Goal: Task Accomplishment & Management: Manage account settings

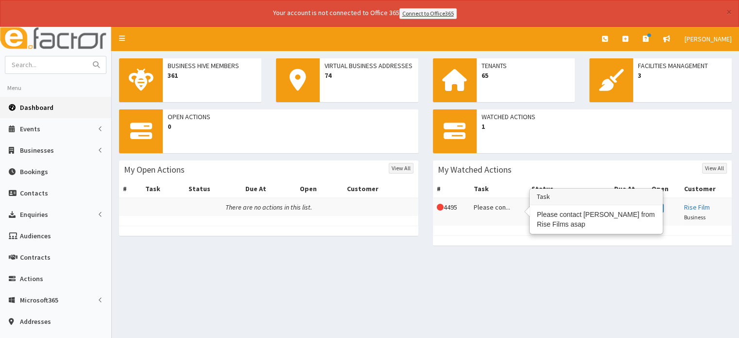
click at [493, 205] on td "Please con..." at bounding box center [499, 212] width 58 height 28
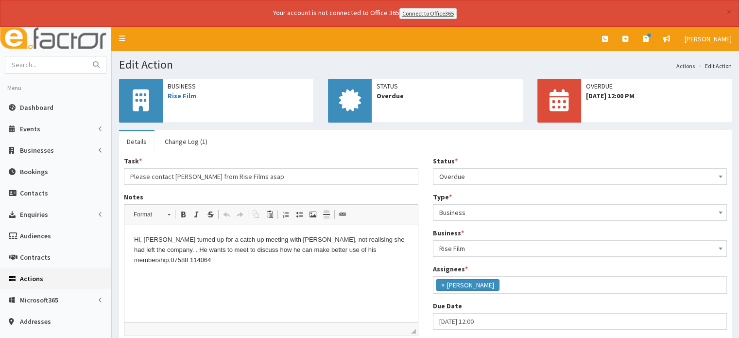
click at [454, 283] on li "× Sophie Surfleet" at bounding box center [468, 285] width 64 height 12
click at [444, 285] on ul at bounding box center [581, 283] width 294 height 12
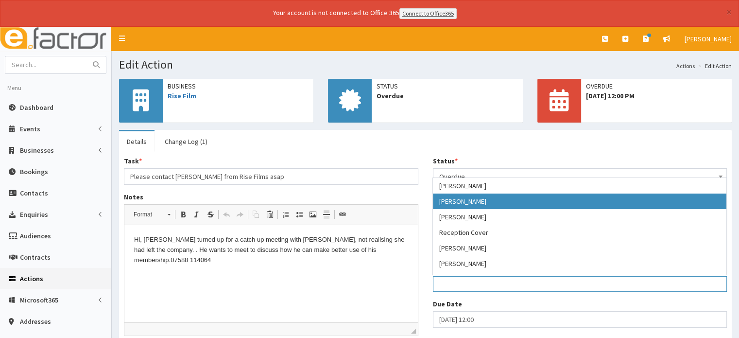
scroll to position [183, 0]
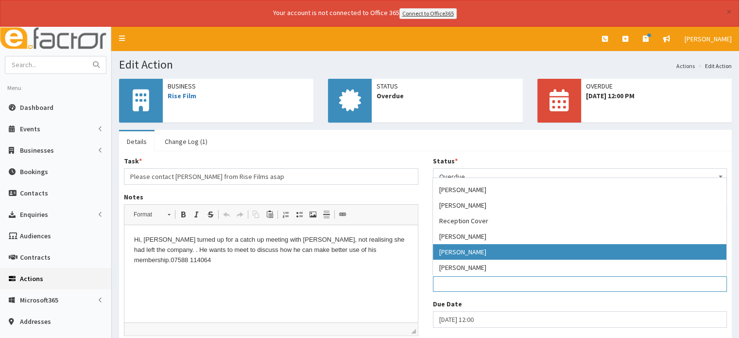
select select "44"
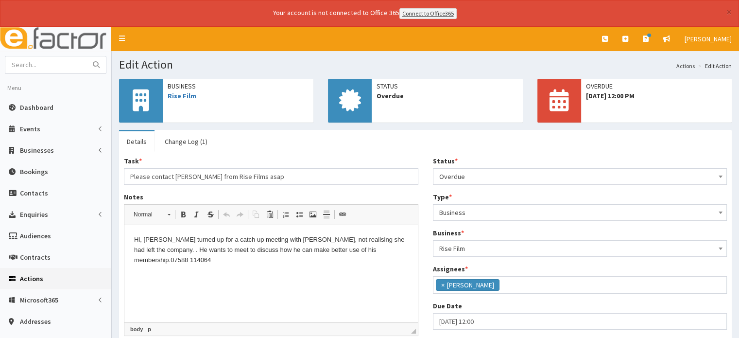
click at [207, 275] on html "Hi, Alex turned up for a catch up meeting with Simone, not realising she had le…" at bounding box center [271, 250] width 294 height 50
